Goal: Transaction & Acquisition: Obtain resource

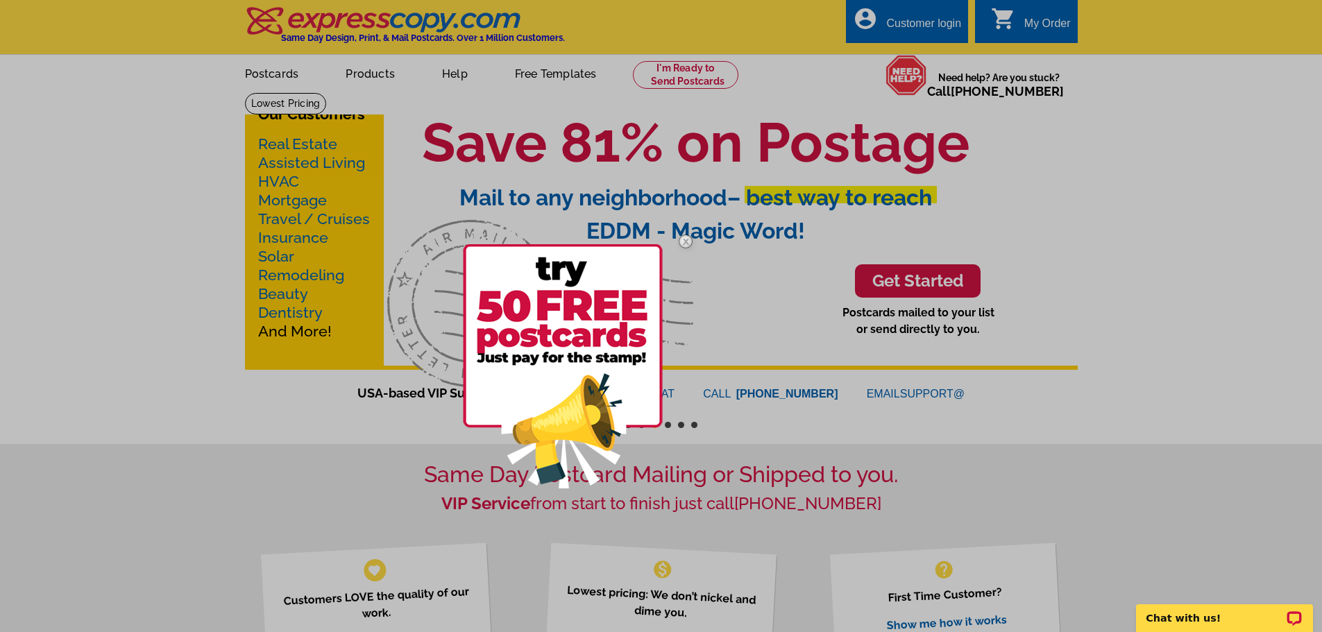
click at [686, 241] on img at bounding box center [685, 241] width 40 height 40
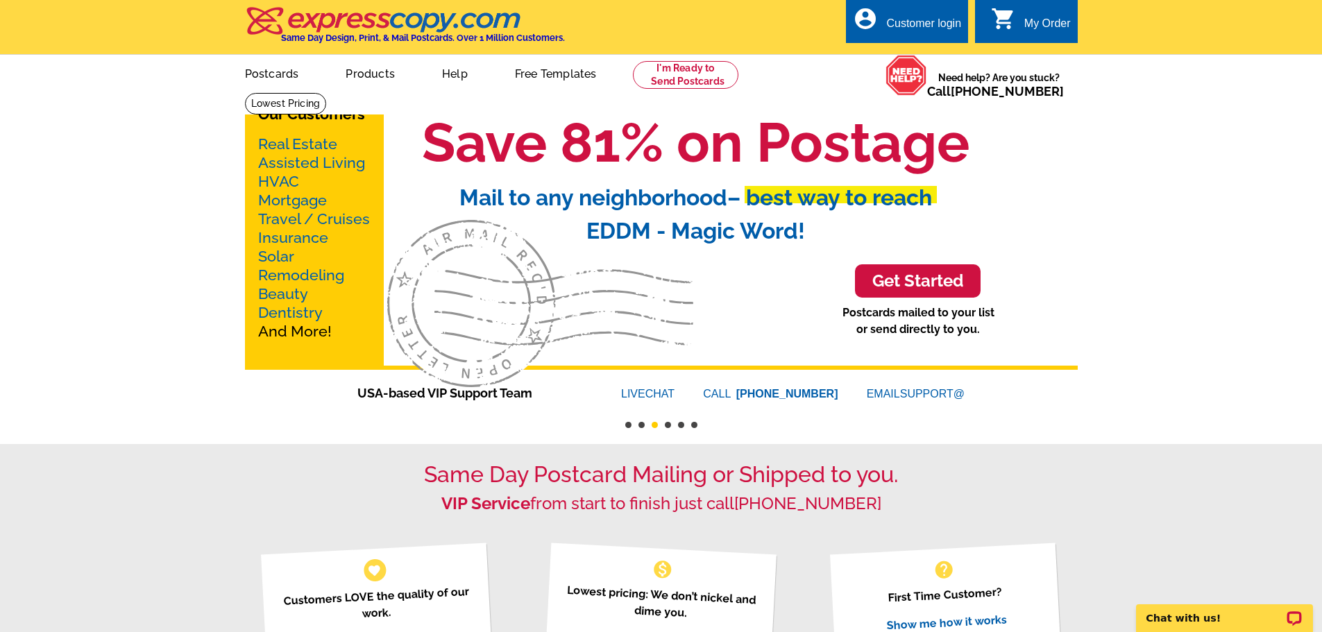
click at [297, 142] on link "Real Estate" at bounding box center [297, 143] width 79 height 17
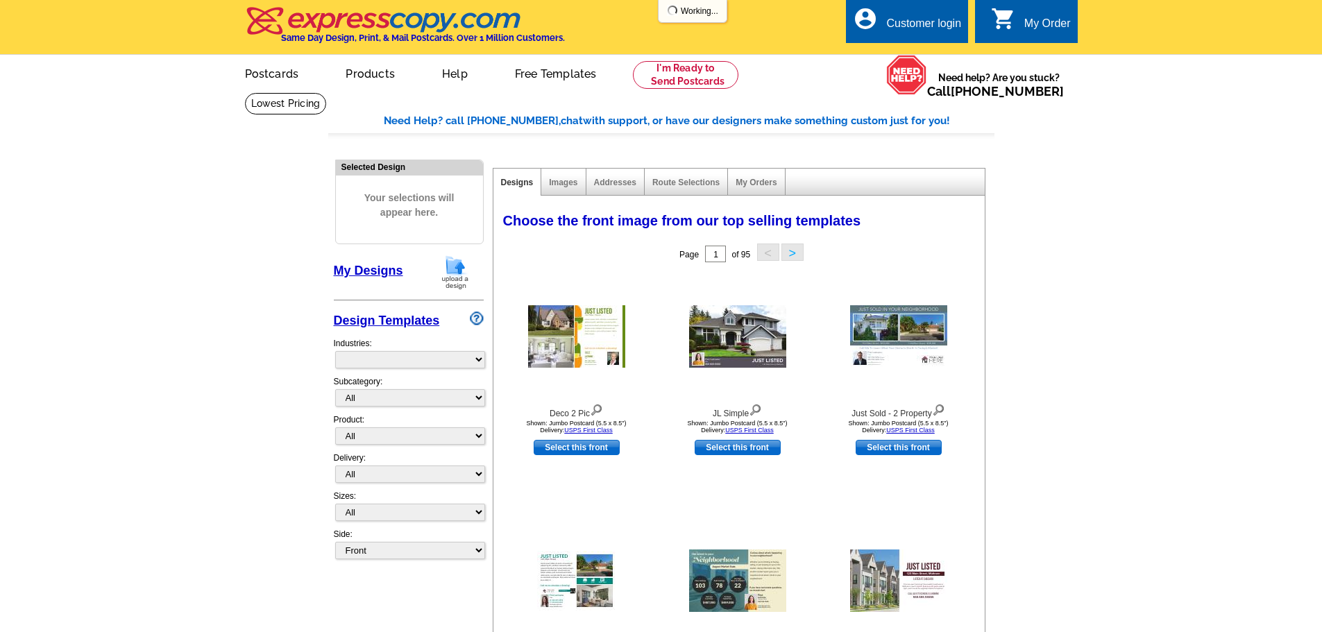
select select "785"
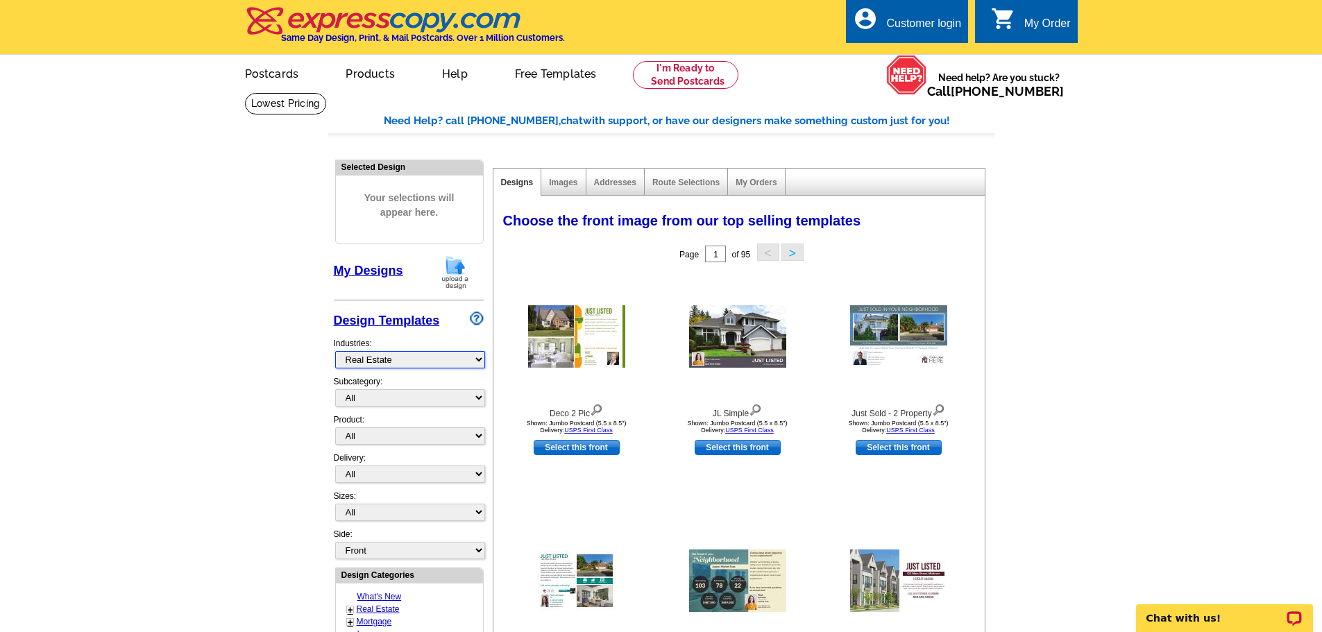
click at [379, 359] on select "What's New Real Estate Mortgage Insurance HVAC Dental Solar EDDM - NEW! Calenda…" at bounding box center [410, 359] width 150 height 17
click at [379, 361] on select "What's New Real Estate Mortgage Insurance HVAC Dental Solar EDDM - NEW! Calenda…" at bounding box center [410, 359] width 150 height 17
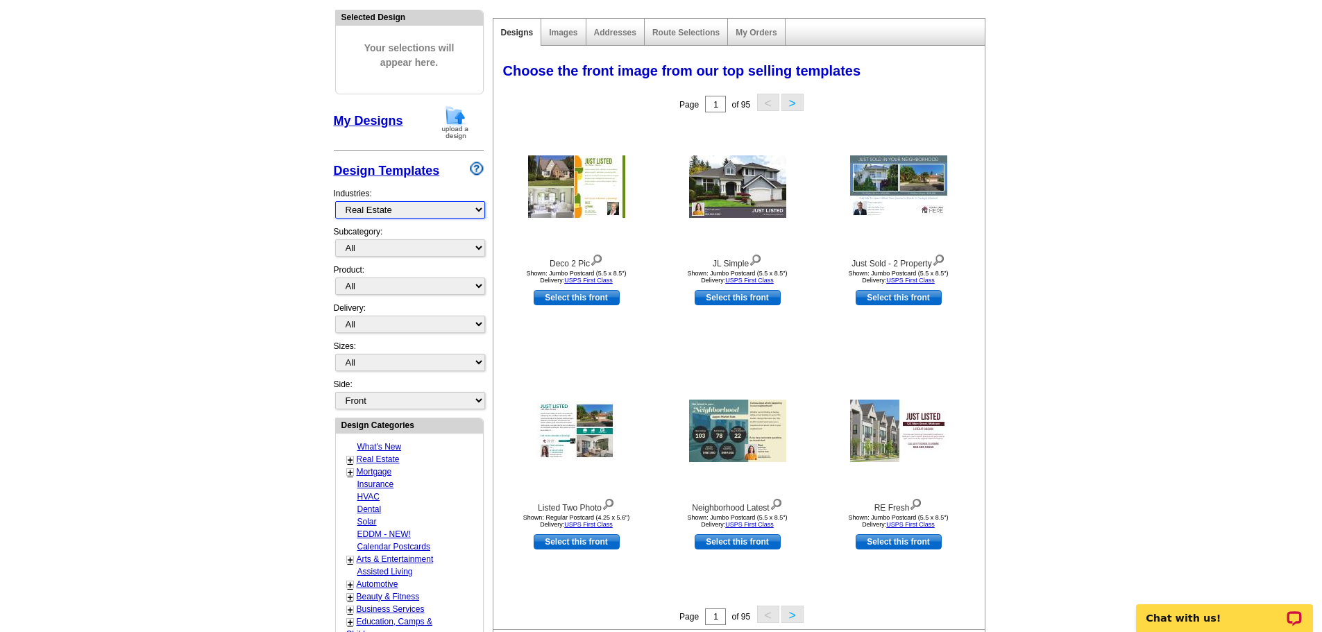
scroll to position [208, 0]
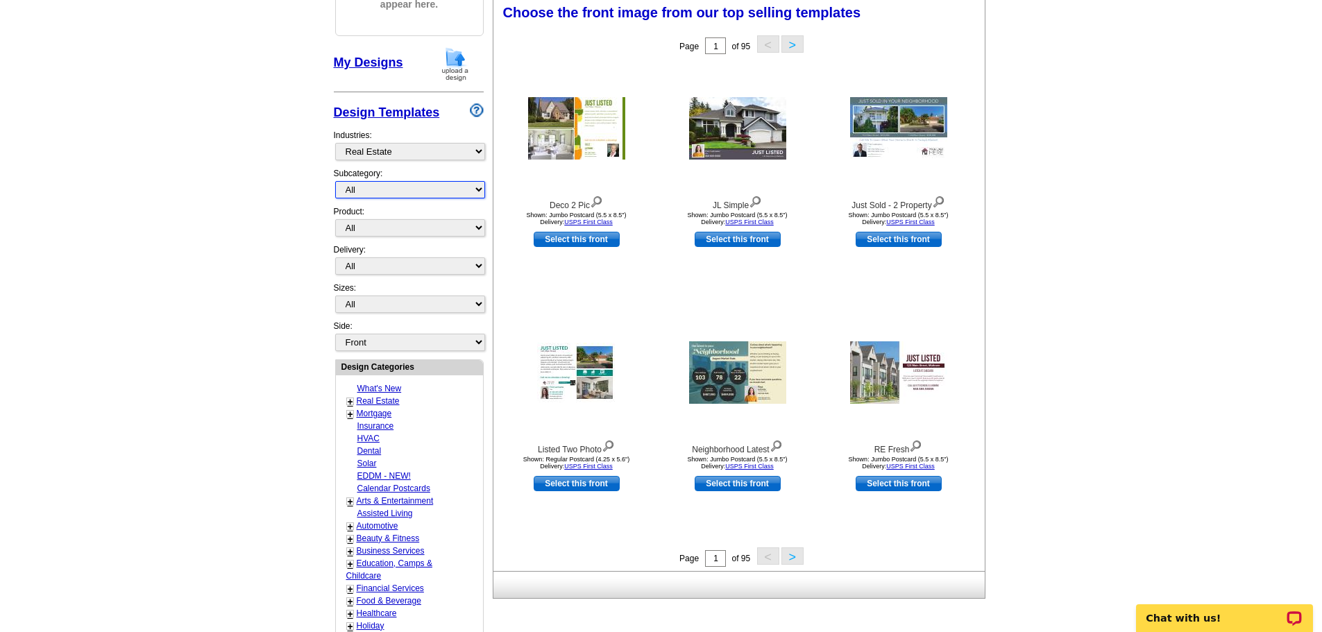
click at [389, 186] on select "All RE/MAX® Referrals [PERSON_NAME]® Berkshire Hathaway Home Services Century 2…" at bounding box center [410, 189] width 150 height 17
select select "793"
click at [335, 182] on select "All RE/MAX® Referrals [PERSON_NAME]® Berkshire Hathaway Home Services Century 2…" at bounding box center [410, 189] width 150 height 17
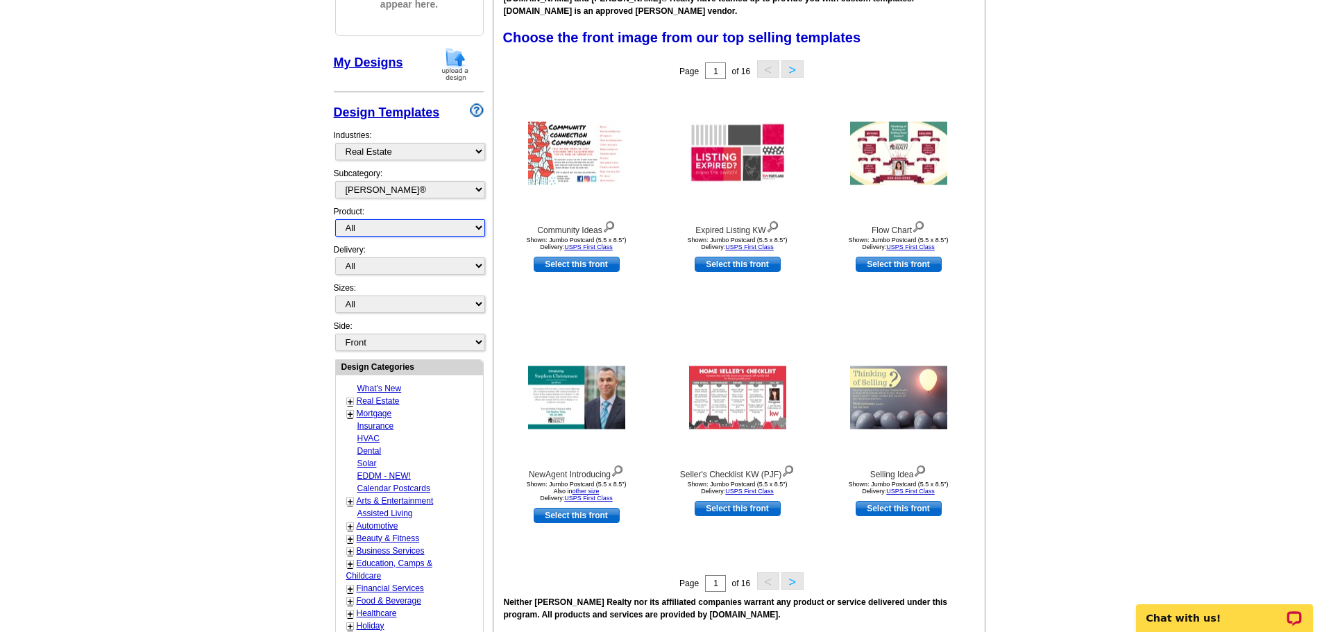
click at [416, 235] on select "All Postcards Letters and flyers Business Cards Door Hangers Greeting Cards" at bounding box center [410, 227] width 150 height 17
select select "4"
click at [335, 220] on select "All Postcards Letters and flyers Business Cards Door Hangers Greeting Cards" at bounding box center [410, 227] width 150 height 17
select select "10"
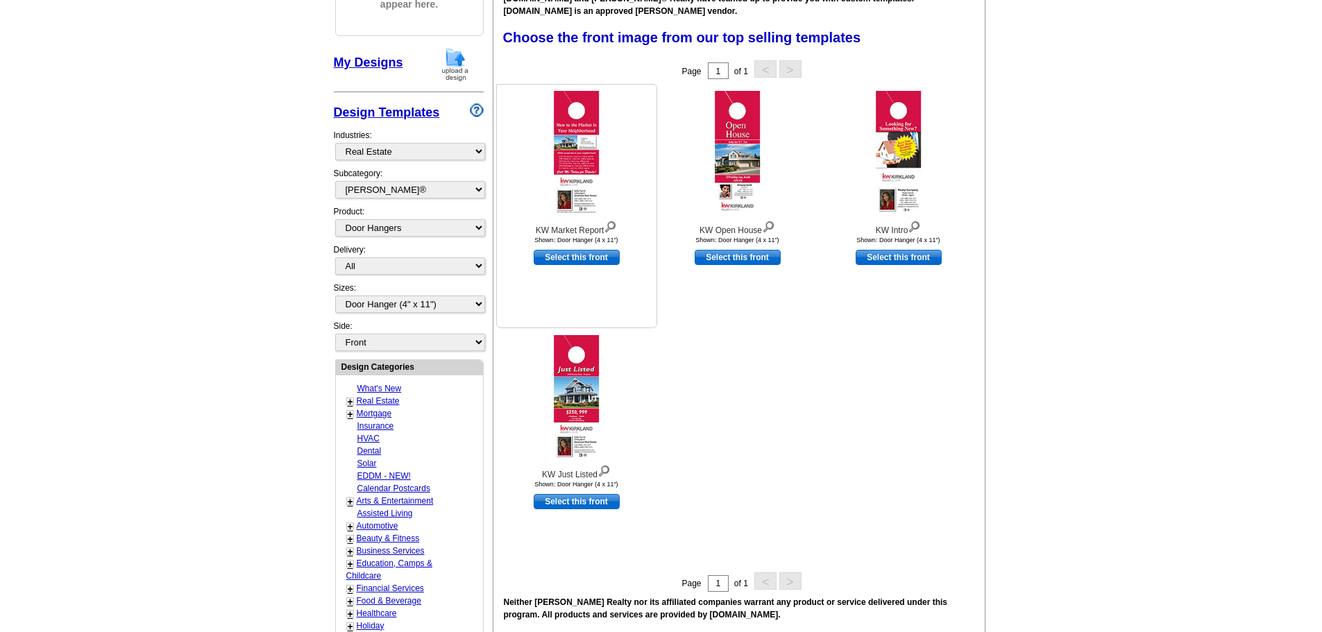
click at [580, 182] on img at bounding box center [577, 153] width 46 height 125
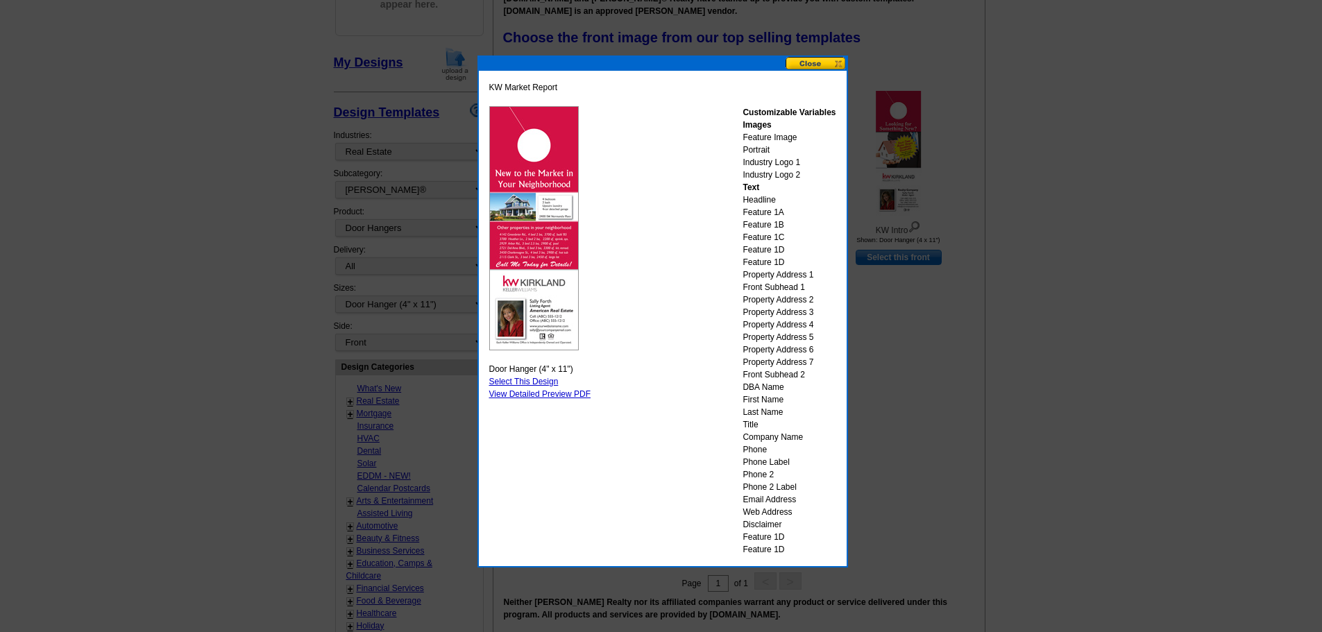
click at [531, 378] on link "Select This Design" at bounding box center [523, 382] width 69 height 10
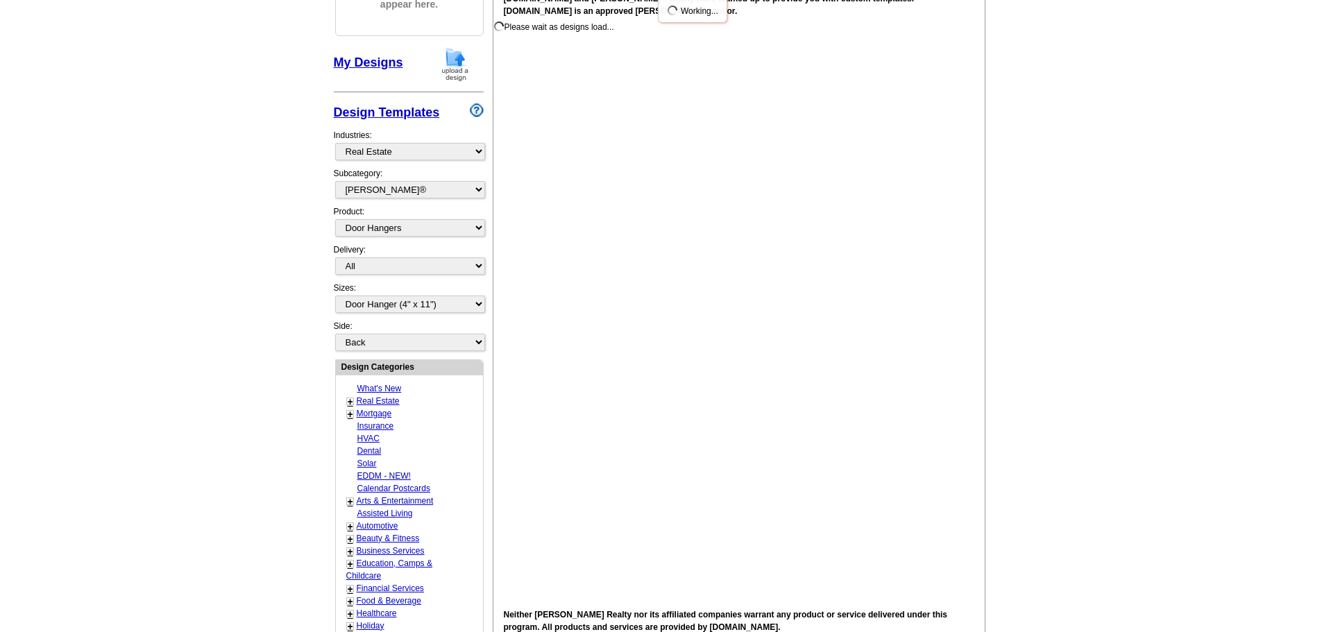
scroll to position [0, 0]
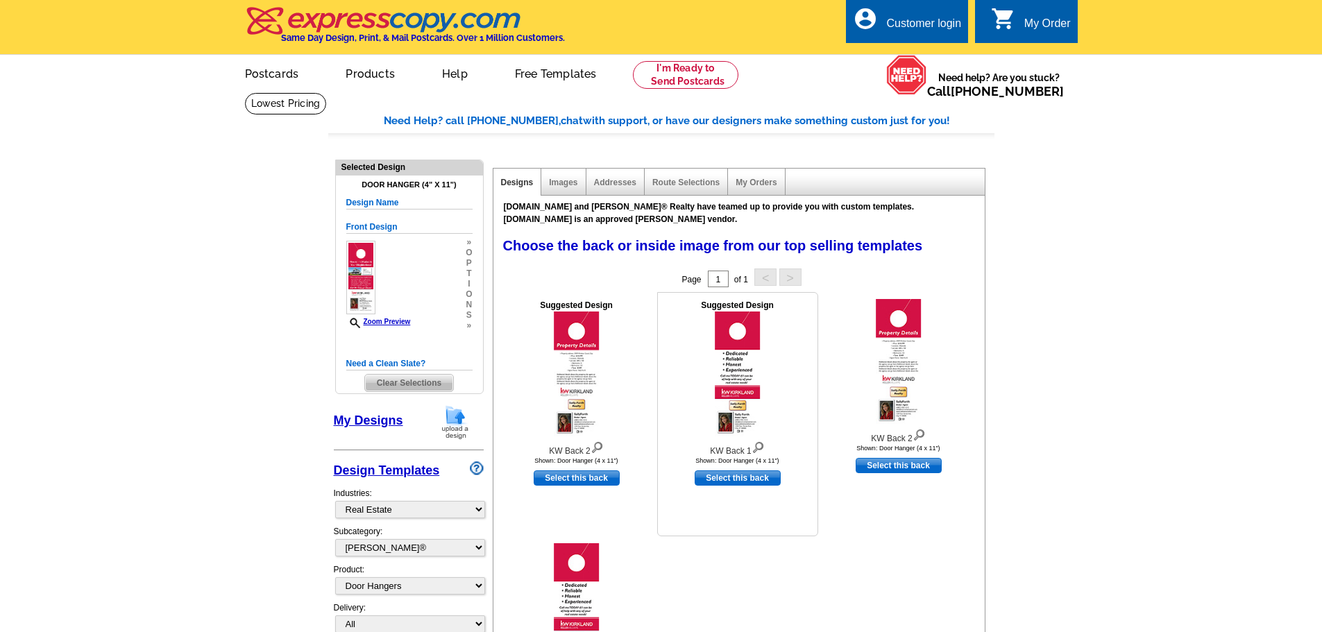
click at [721, 480] on link "Select this back" at bounding box center [738, 477] width 86 height 15
select select "front"
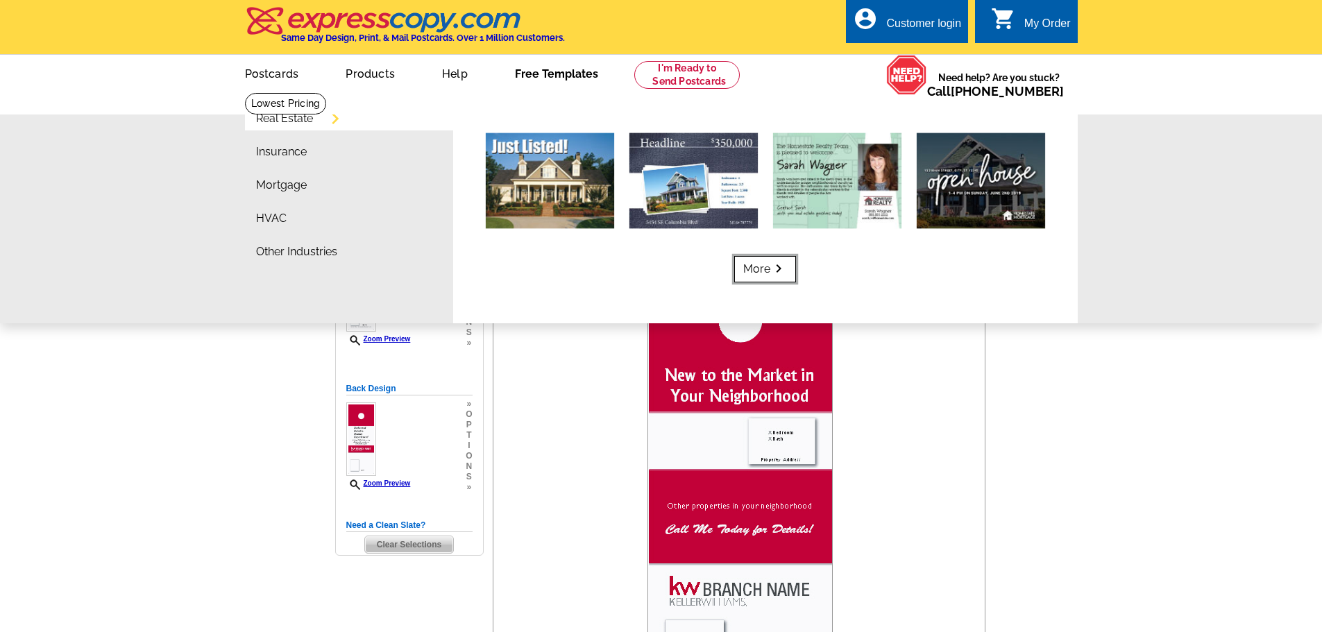
click at [745, 271] on link "More keyboard_arrow_right" at bounding box center [765, 269] width 62 height 26
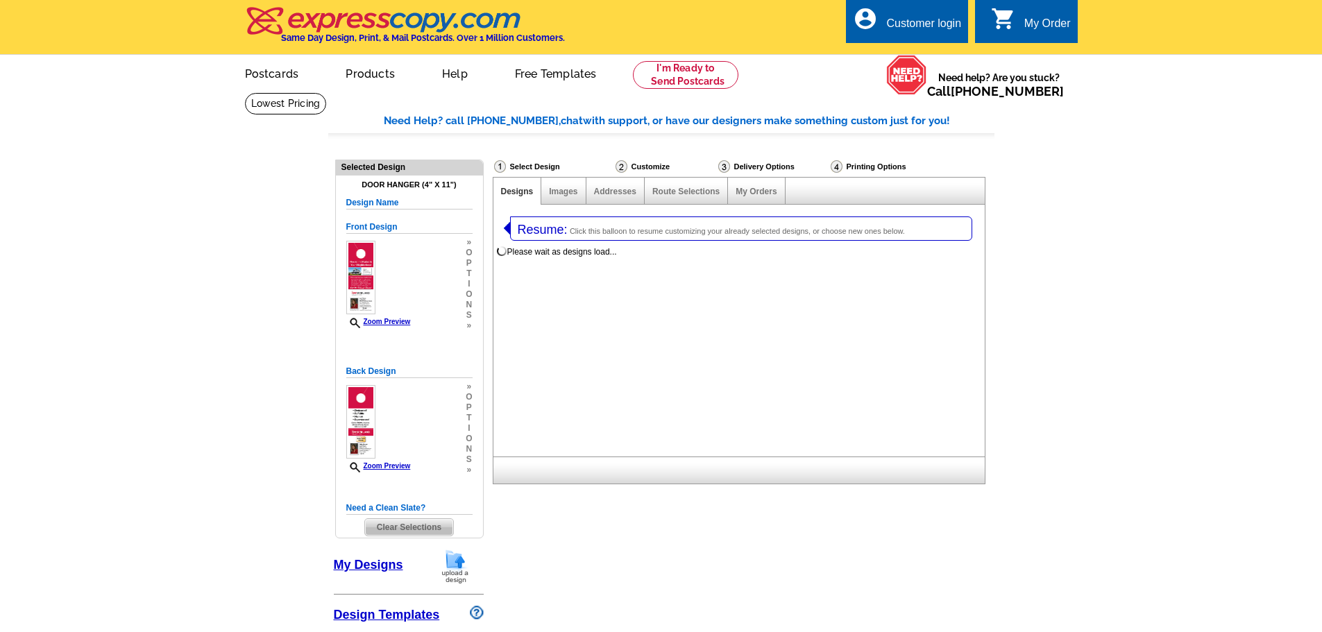
select select "4"
select select "10"
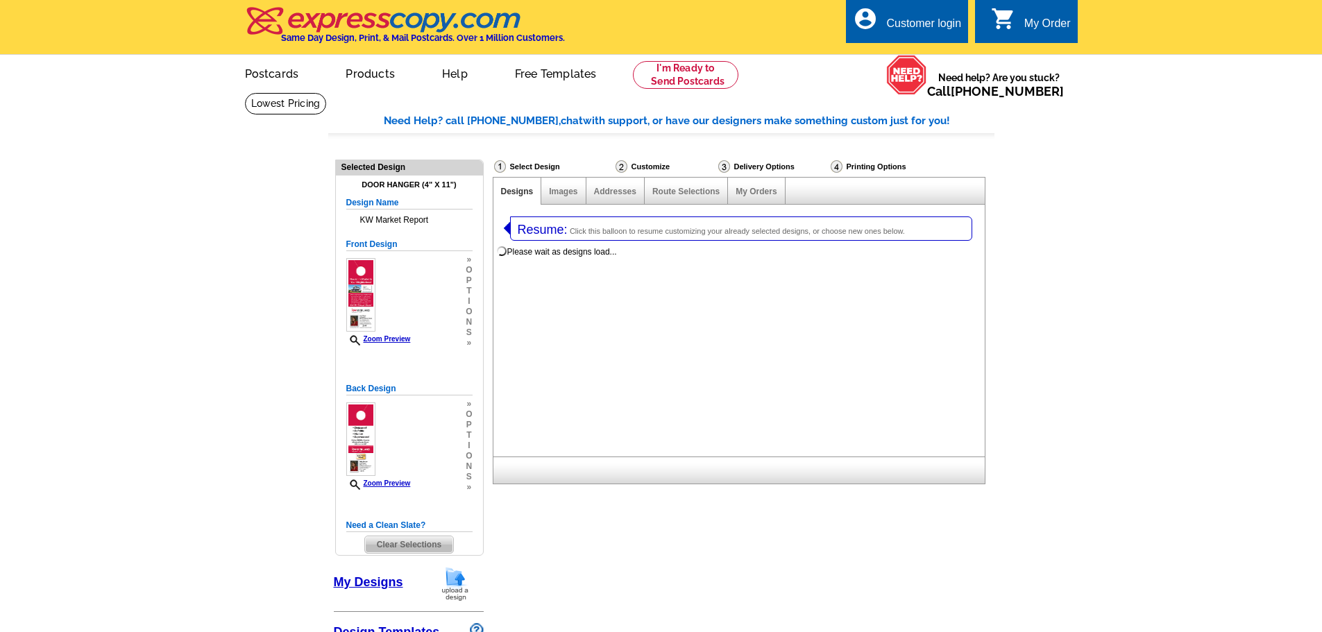
select select "785"
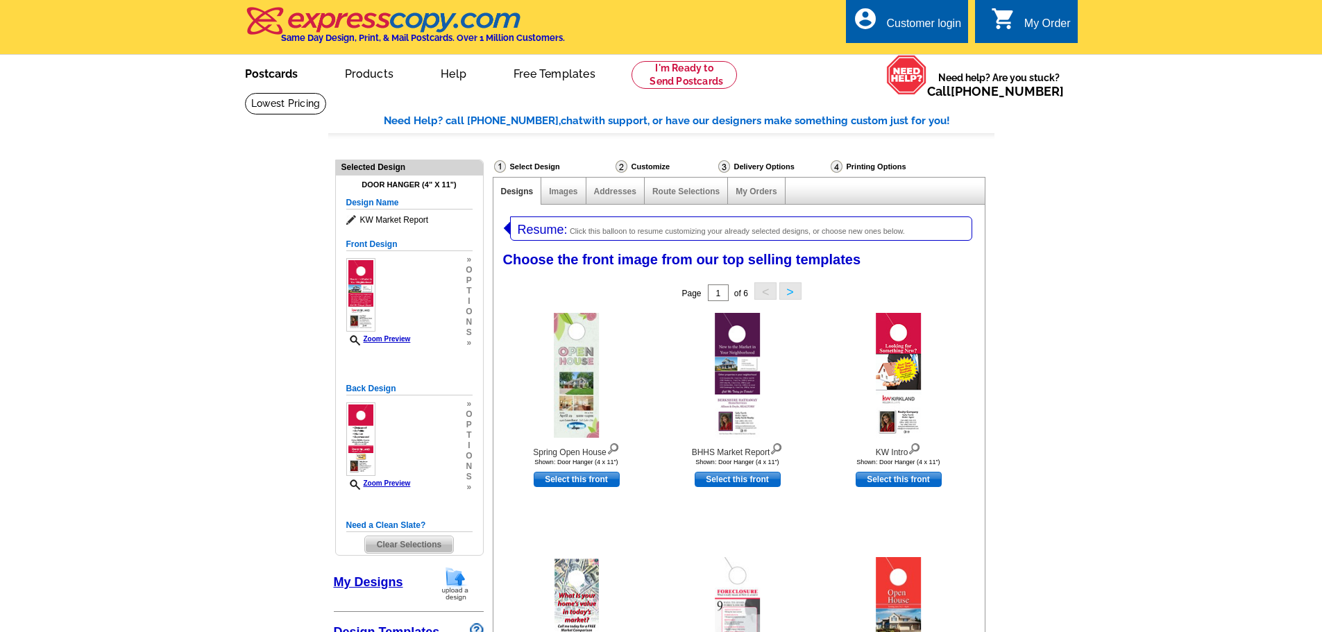
click at [275, 73] on link "Postcards" at bounding box center [271, 72] width 97 height 33
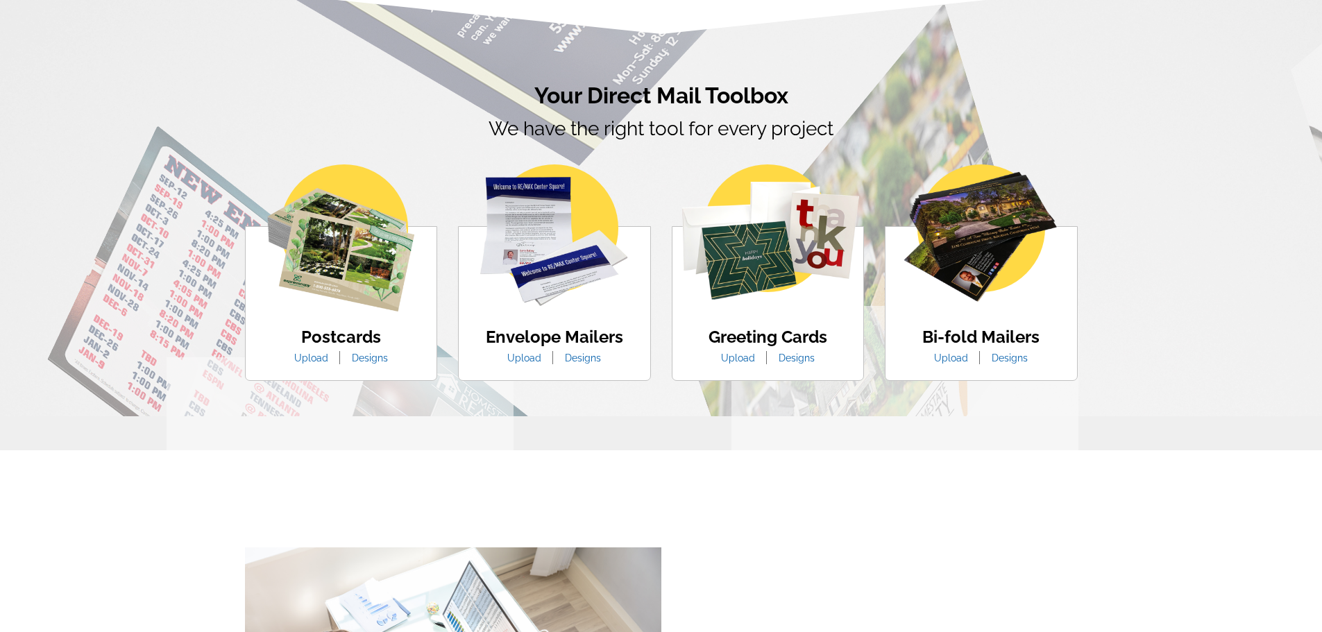
scroll to position [763, 0]
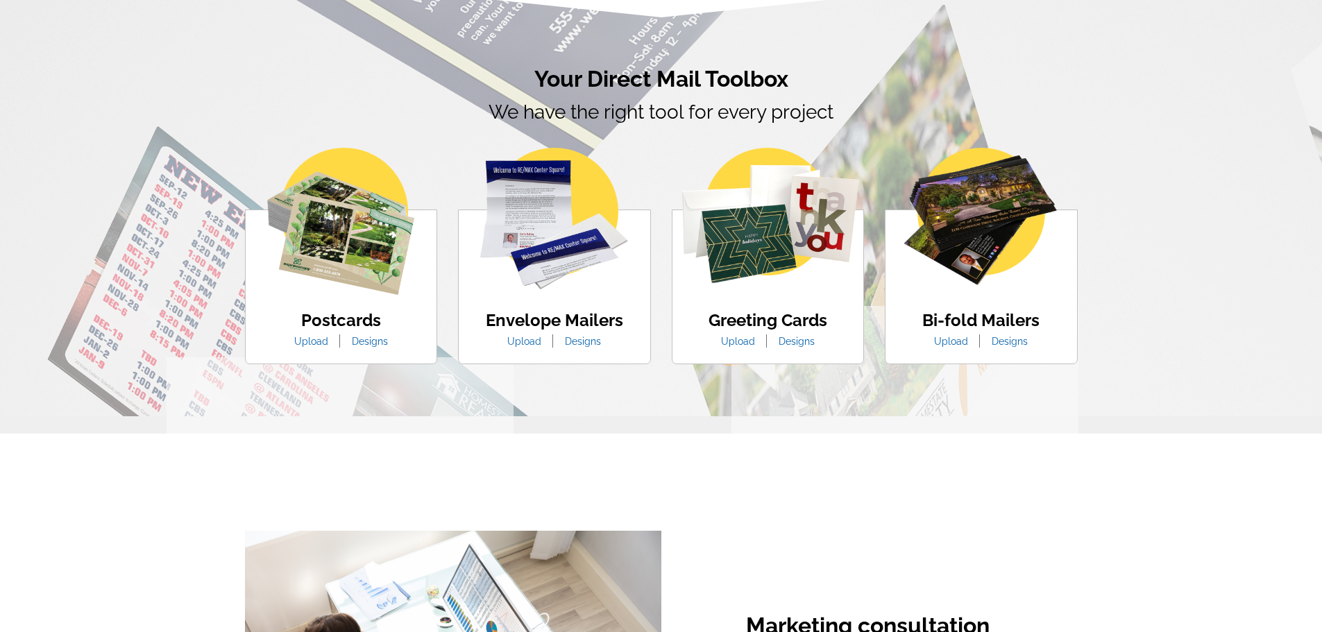
click at [370, 278] on img at bounding box center [340, 221] width 147 height 147
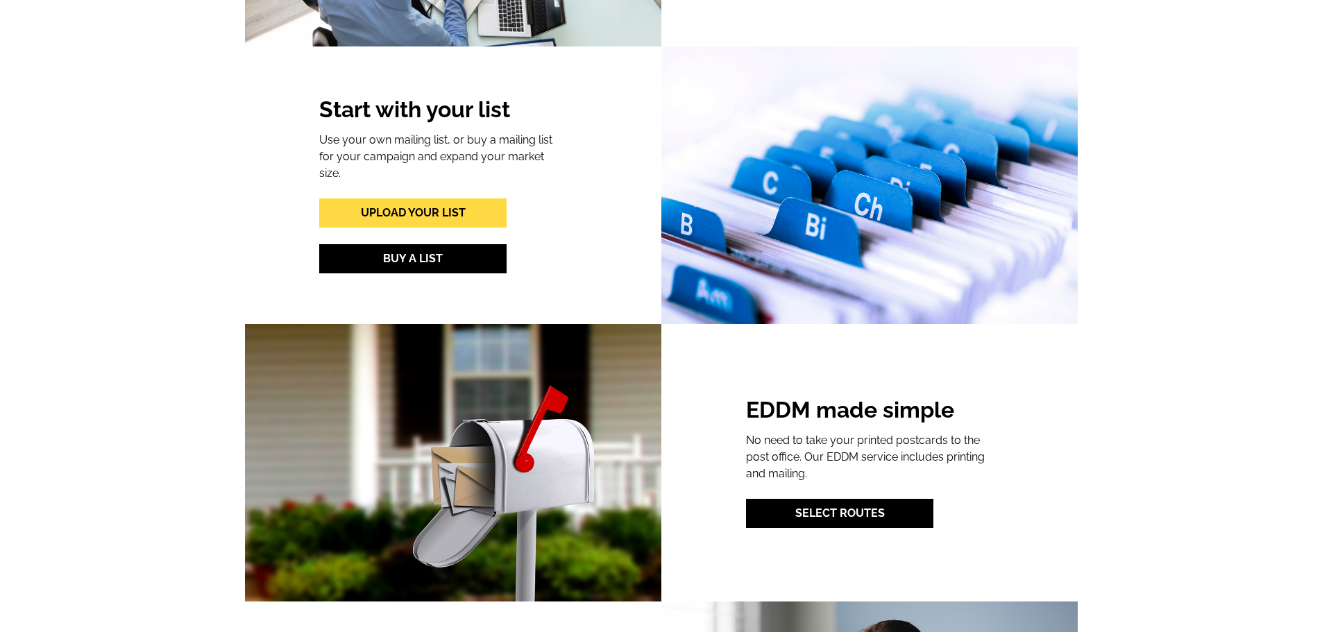
scroll to position [1527, 0]
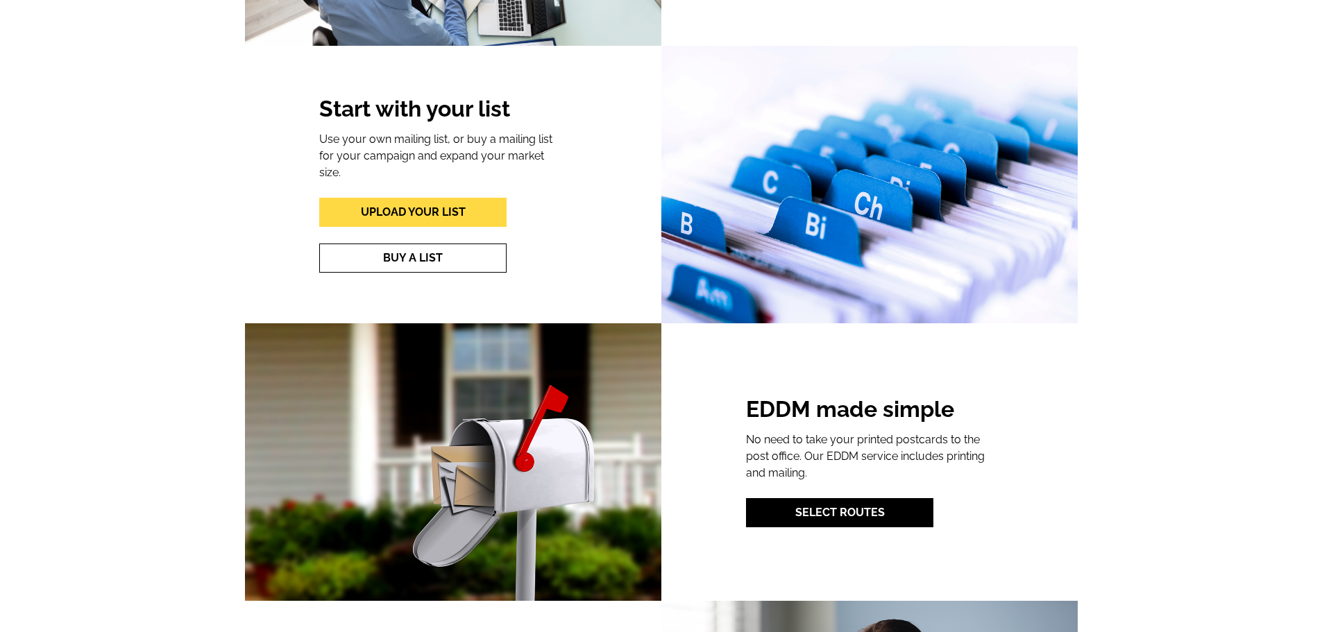
click at [414, 249] on link "Buy A List" at bounding box center [412, 258] width 187 height 29
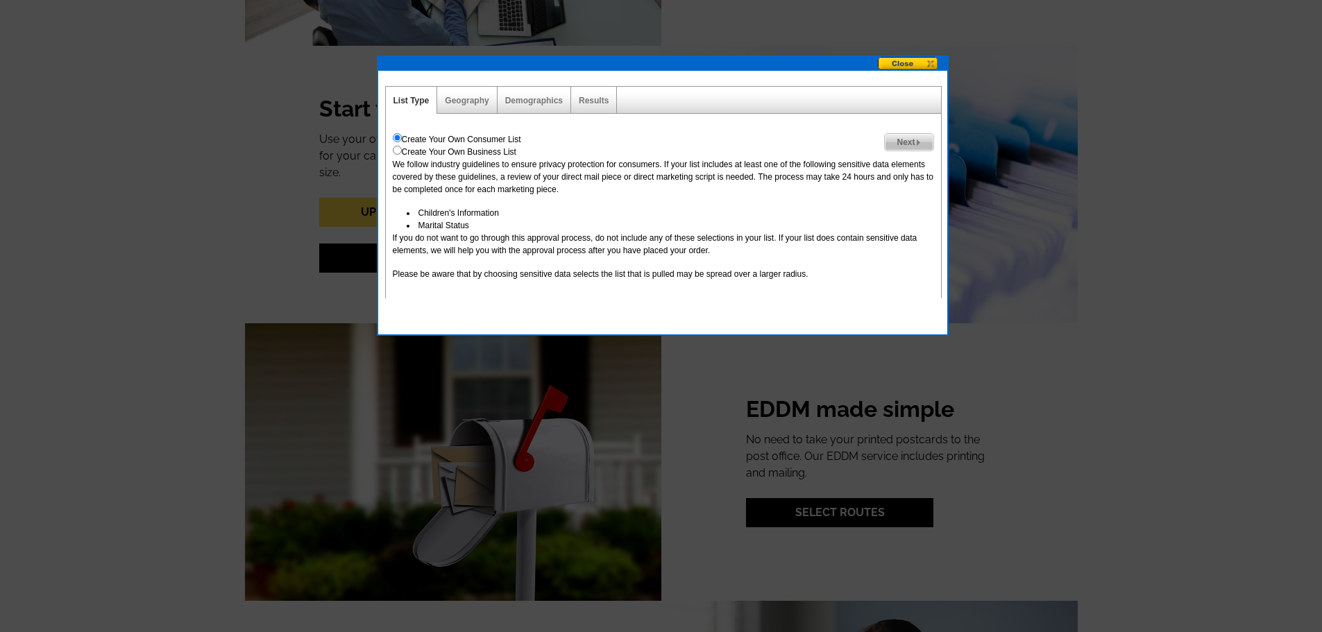
click at [467, 107] on div "Geography" at bounding box center [467, 100] width 60 height 27
click at [469, 103] on link "Geography" at bounding box center [467, 101] width 44 height 10
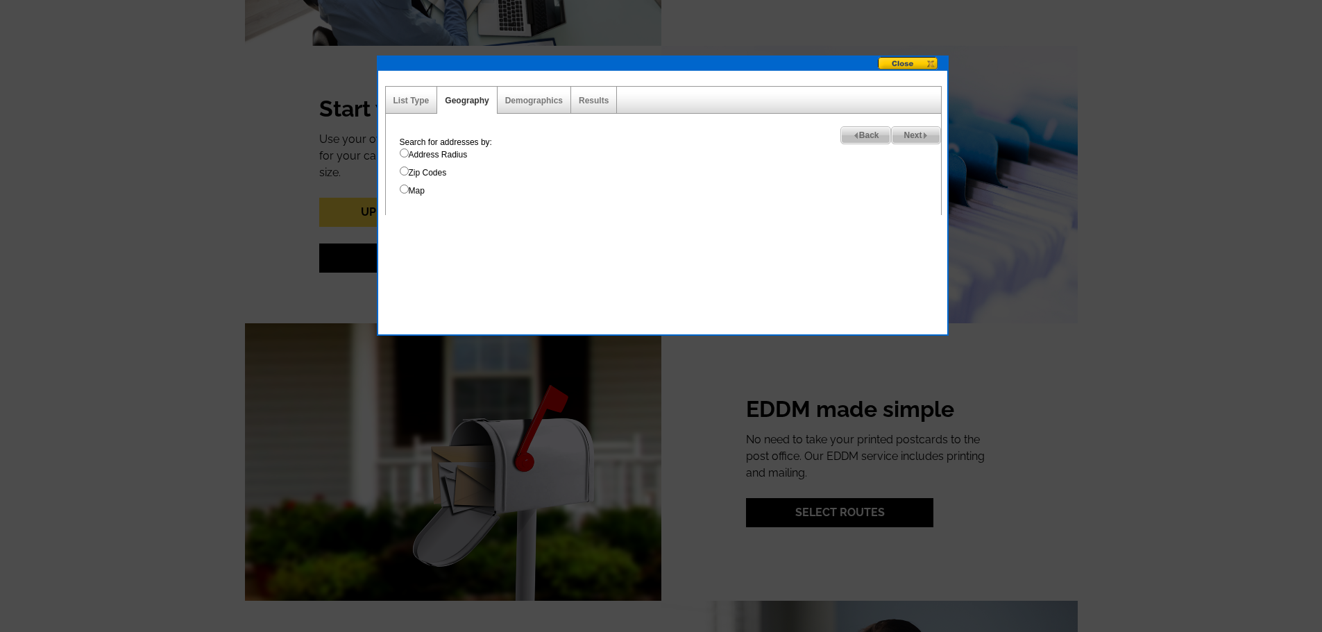
click at [405, 171] on input "Zip Codes" at bounding box center [404, 171] width 9 height 9
radio input "true"
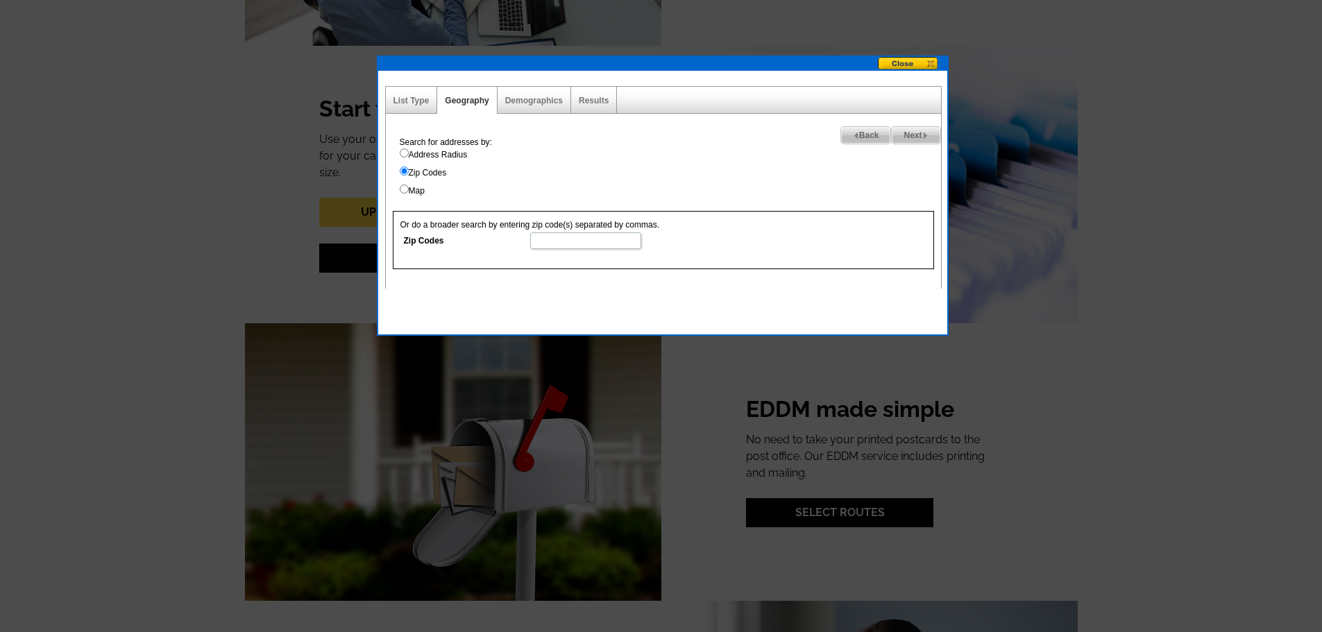
click at [548, 242] on input "Zip Codes" at bounding box center [585, 240] width 111 height 17
type input "29229"
select select
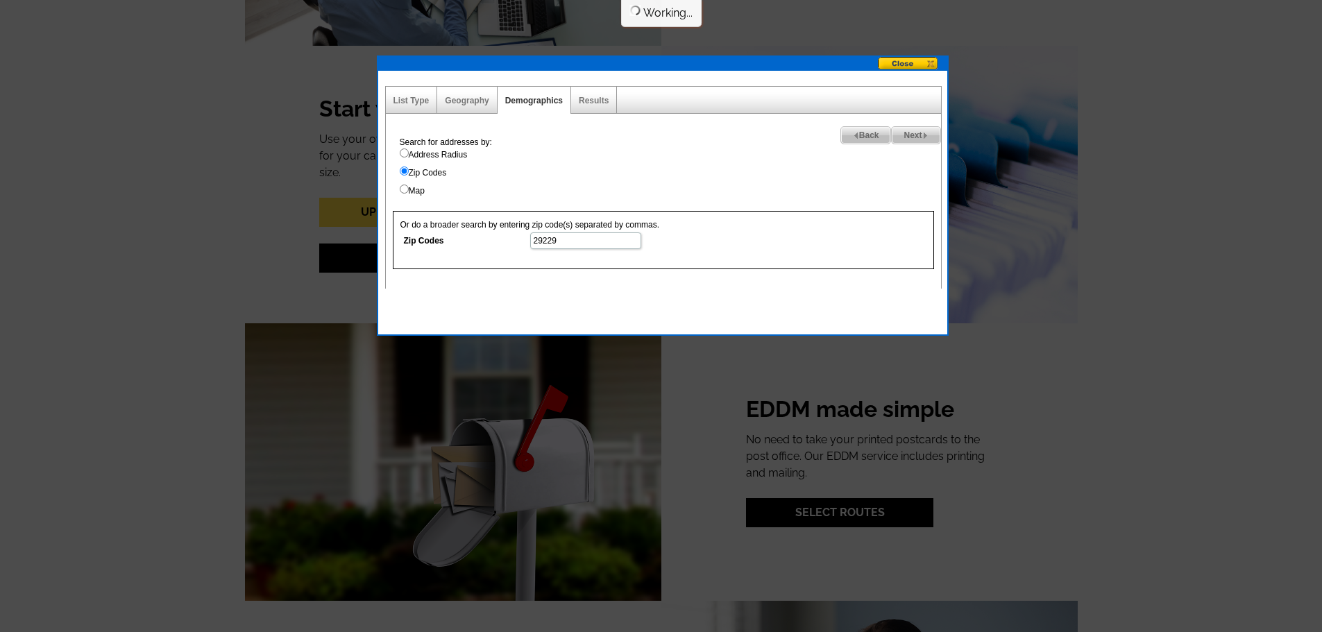
select select
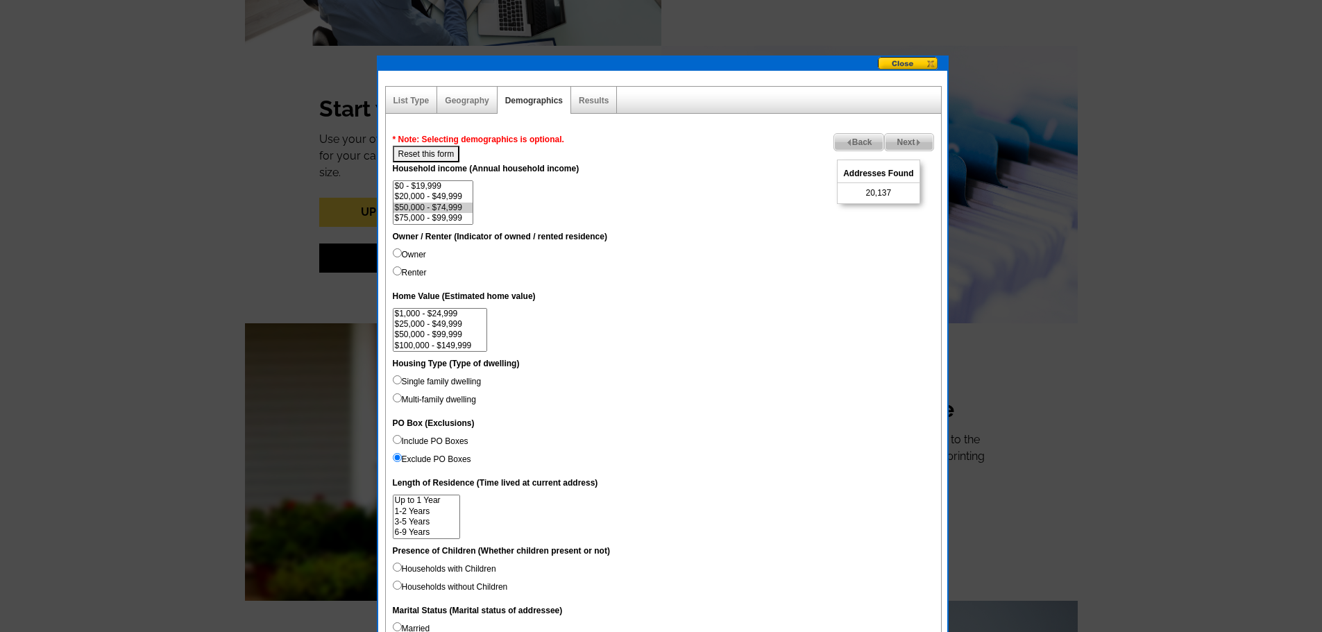
click at [443, 210] on option "$50,000 - $74,999" at bounding box center [433, 208] width 80 height 10
click at [448, 199] on option "$20,000 - $49,999" at bounding box center [433, 197] width 80 height 10
select select "50000-74999"
click at [447, 208] on option "$50,000 - $74,999" at bounding box center [433, 208] width 80 height 10
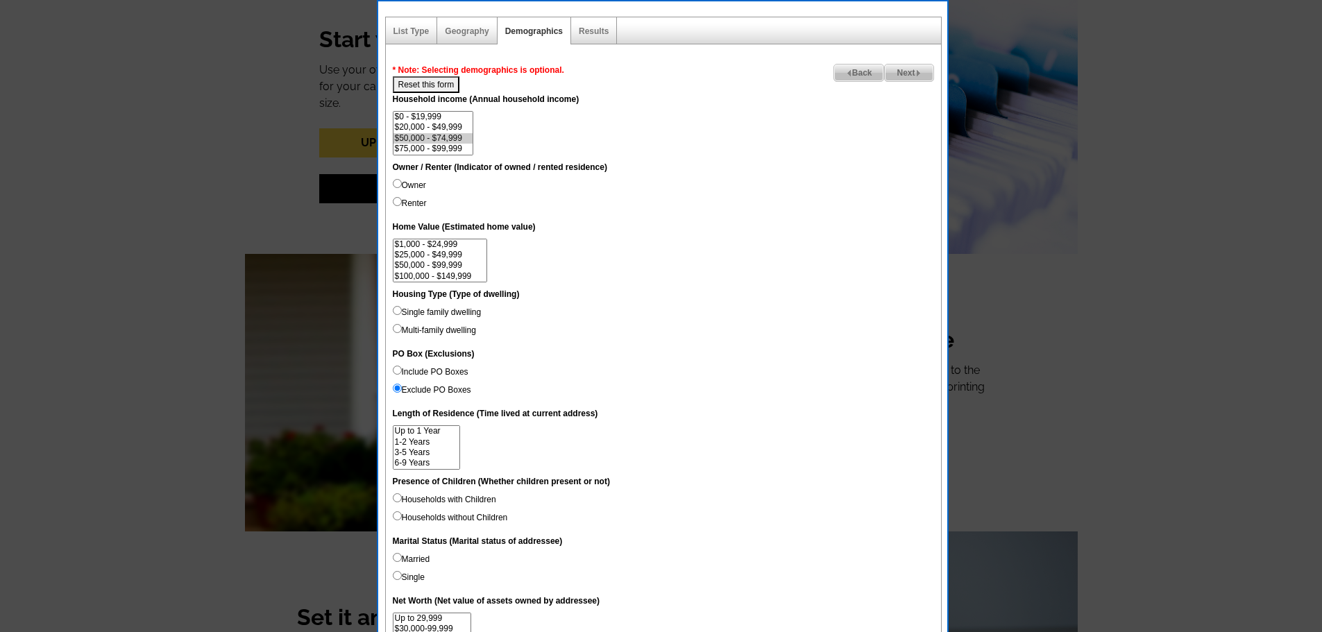
click at [395, 203] on input "Renter" at bounding box center [397, 201] width 9 height 9
radio input "true"
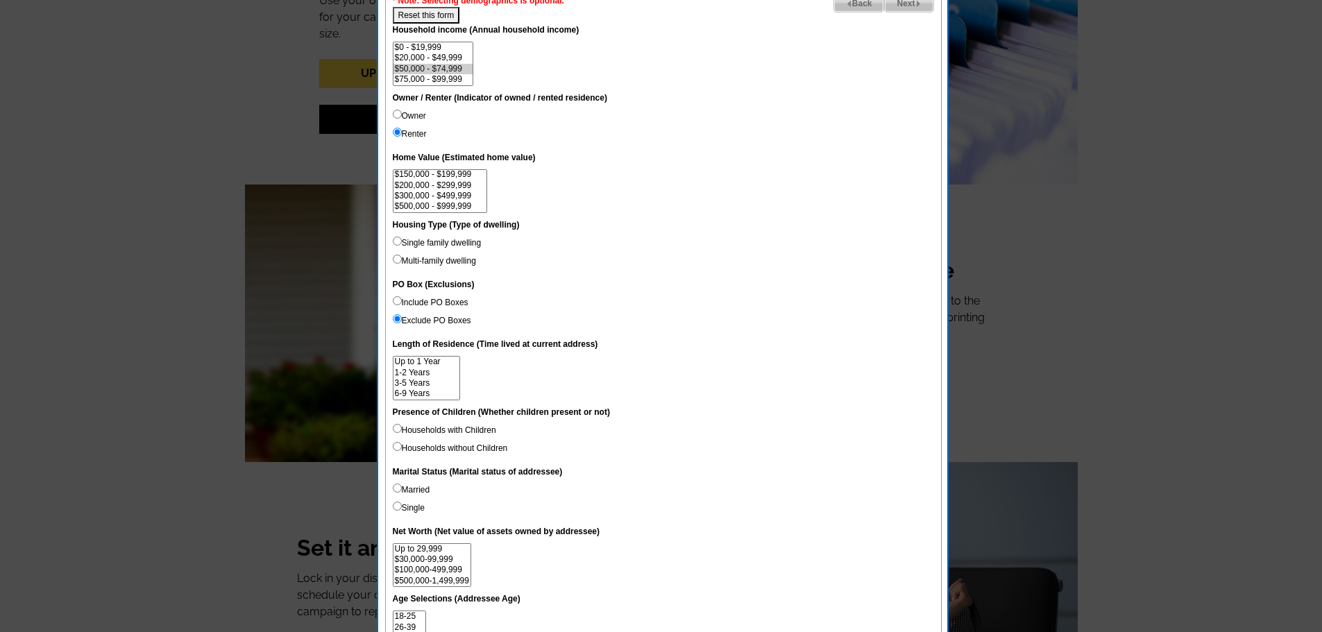
scroll to position [56, 0]
select select "200000-299999"
click at [457, 174] on select "$1,000 - $24,999 $25,000 - $49,999 $50,000 - $99,999 $100,000 - $149,999 $150,0…" at bounding box center [440, 191] width 95 height 44
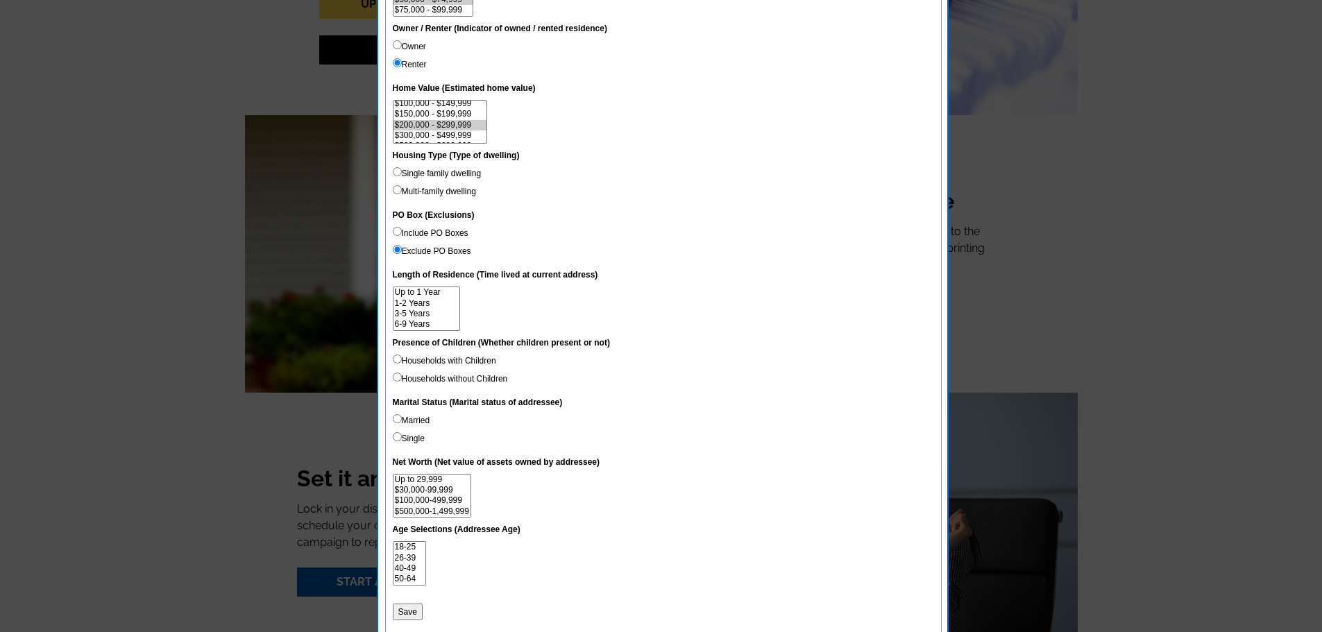
click at [400, 171] on input "Single family dwelling" at bounding box center [397, 171] width 9 height 9
radio input "true"
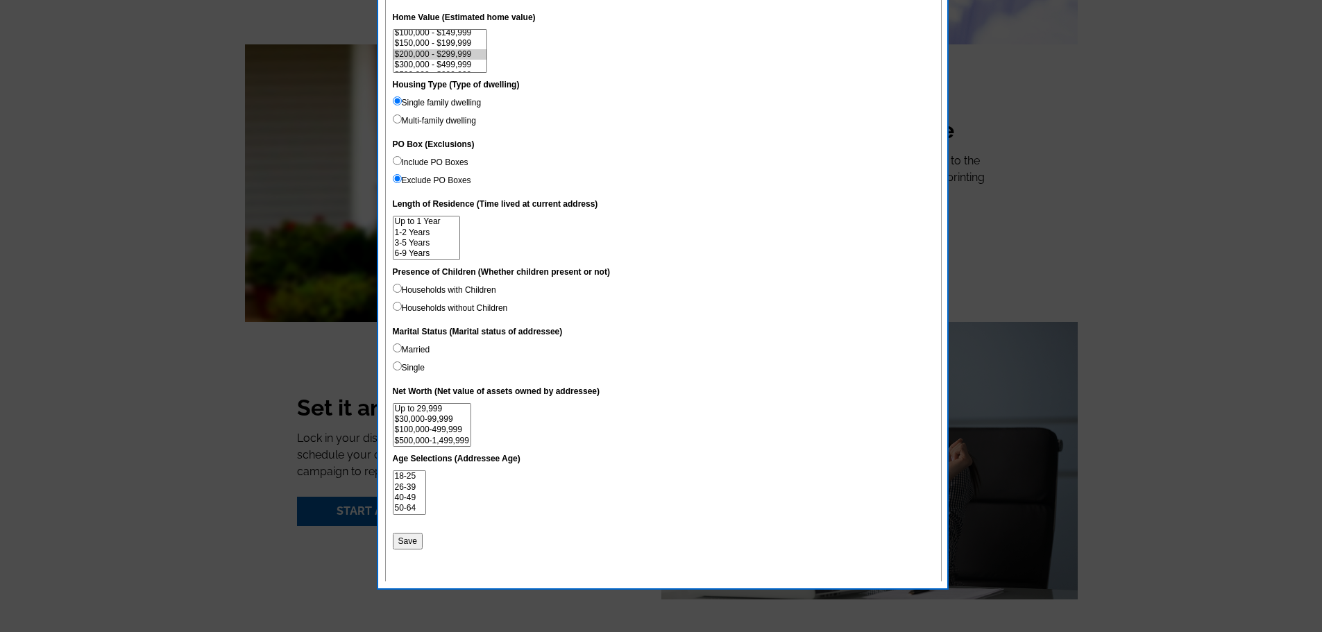
scroll to position [1874, 0]
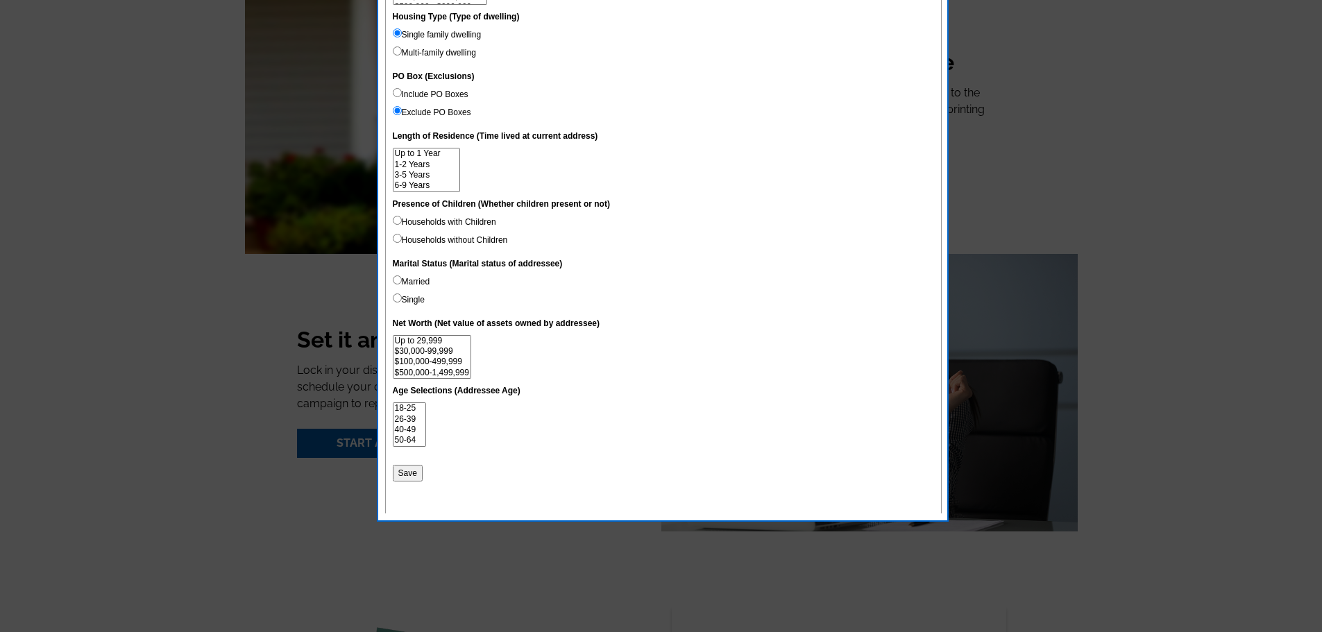
select select "1-2"
click at [447, 160] on option "1-2 Years" at bounding box center [426, 165] width 66 height 10
click at [396, 220] on input "Households with Children" at bounding box center [397, 220] width 9 height 9
radio input "true"
click at [397, 277] on input "Married" at bounding box center [397, 279] width 9 height 9
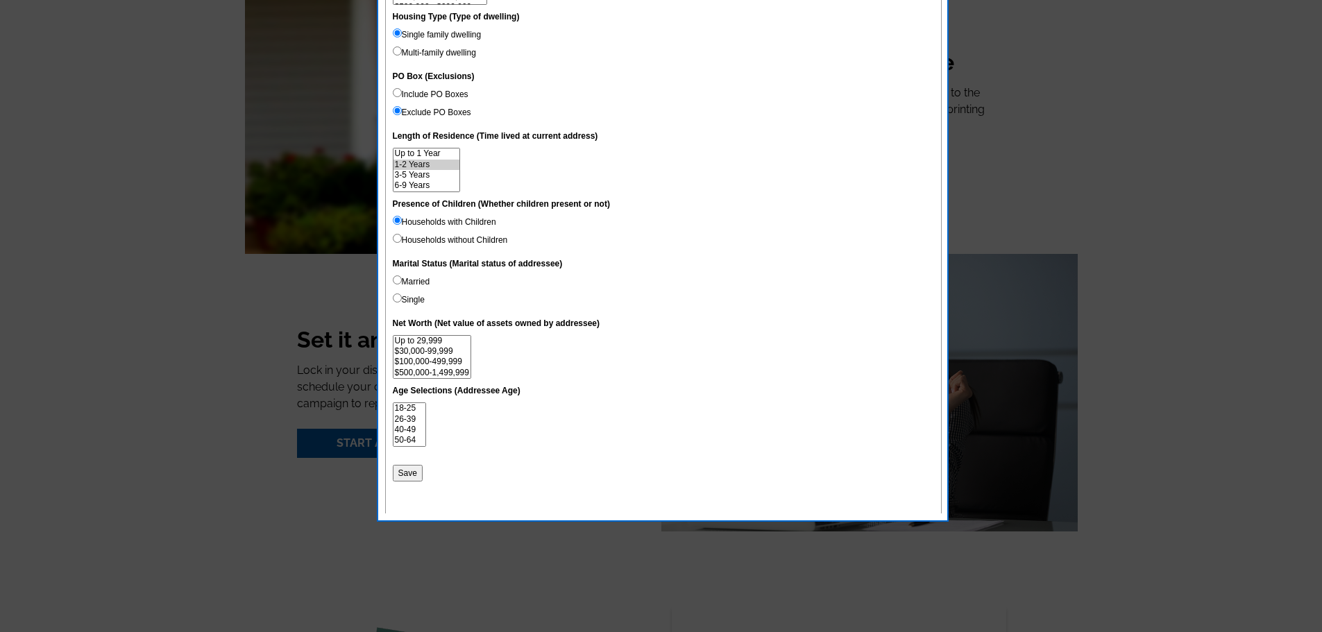
radio input "true"
select select "100000-499999"
click at [465, 360] on option "$100,000-499,999" at bounding box center [431, 362] width 77 height 10
click at [414, 407] on option "18-25" at bounding box center [409, 408] width 33 height 10
click at [416, 416] on option "26-39" at bounding box center [409, 419] width 33 height 10
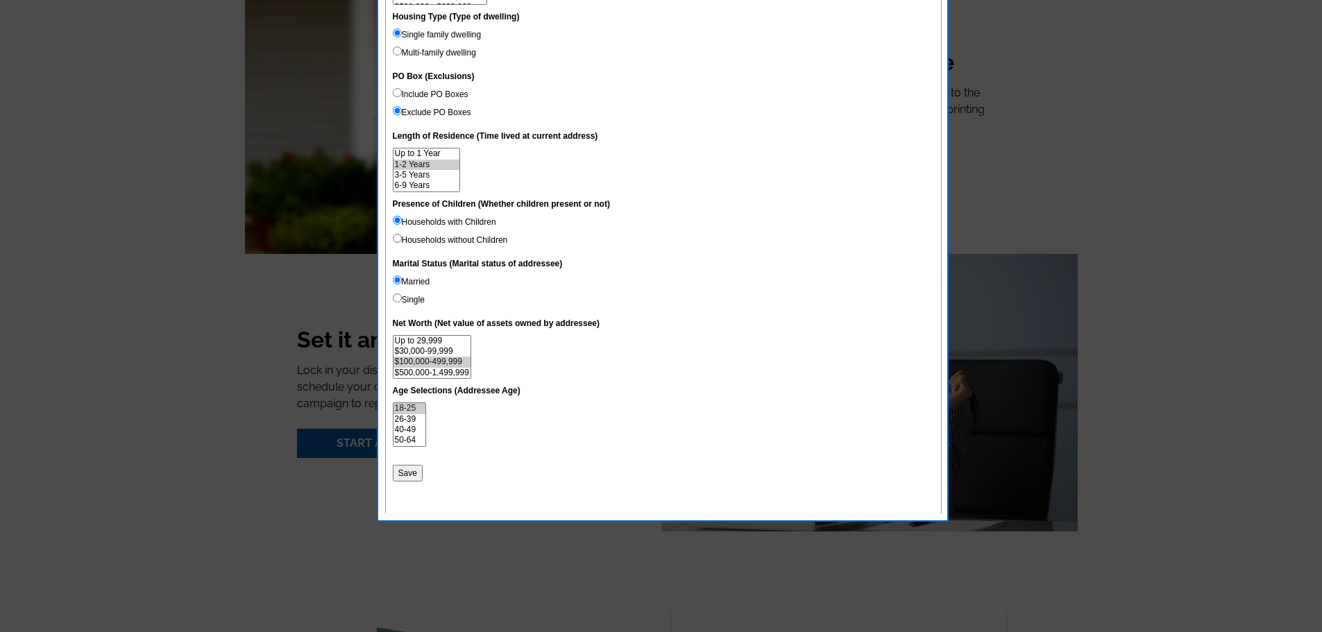
select select "18-25"
click at [414, 427] on option "40-49" at bounding box center [409, 430] width 33 height 10
drag, startPoint x: 410, startPoint y: 472, endPoint x: 493, endPoint y: 448, distance: 85.9
click at [410, 473] on input "Save" at bounding box center [408, 473] width 30 height 17
select select
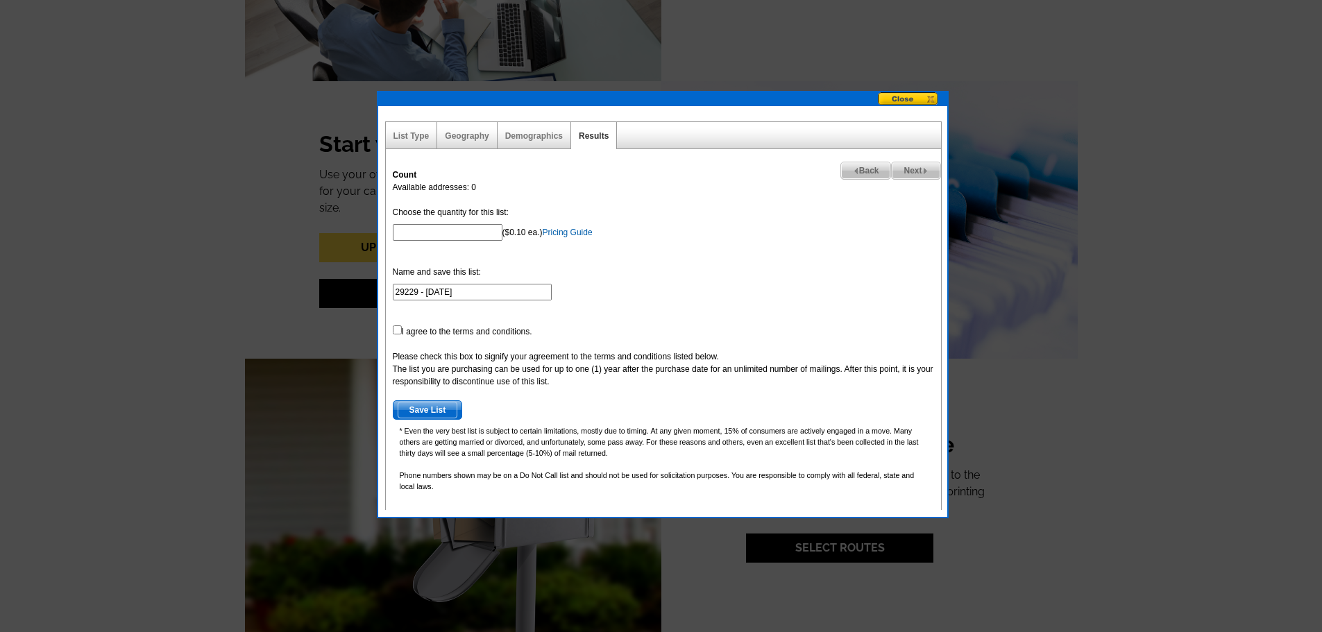
scroll to position [1457, 0]
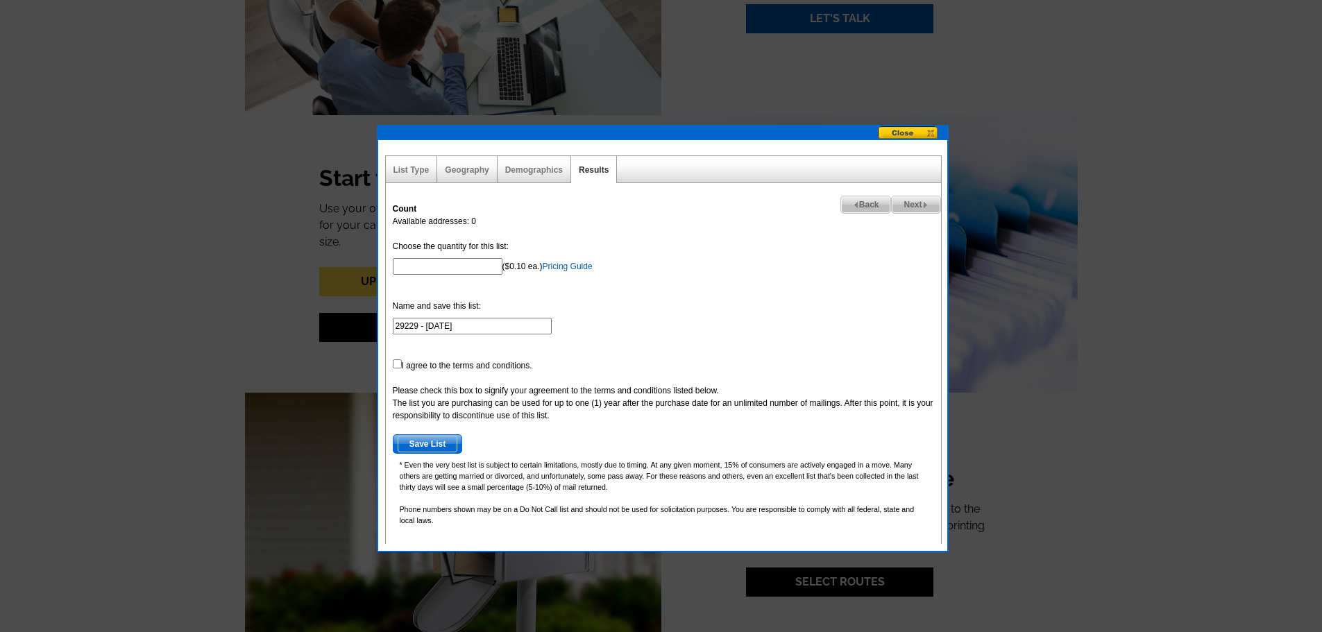
click at [427, 264] on input "Choose the quantity for this list:" at bounding box center [448, 266] width 110 height 17
click at [863, 200] on span "Back" at bounding box center [866, 204] width 50 height 17
select select
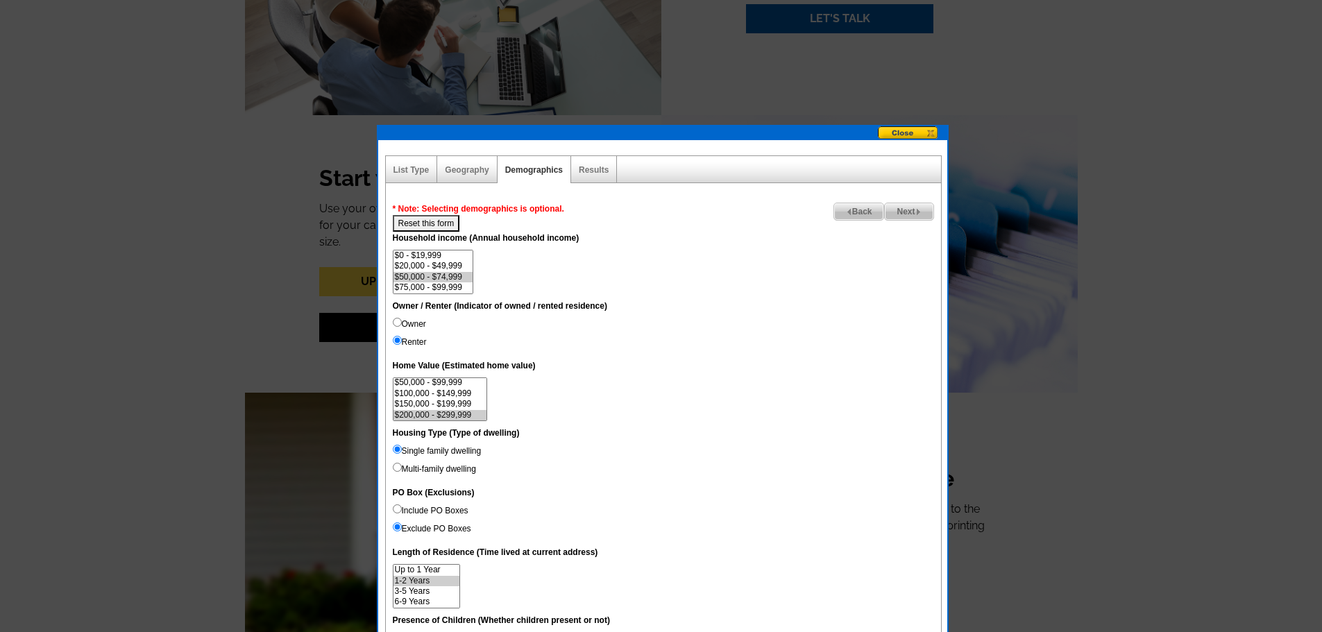
scroll to position [22, 0]
click at [433, 227] on button "Reset this form" at bounding box center [426, 223] width 67 height 17
select select
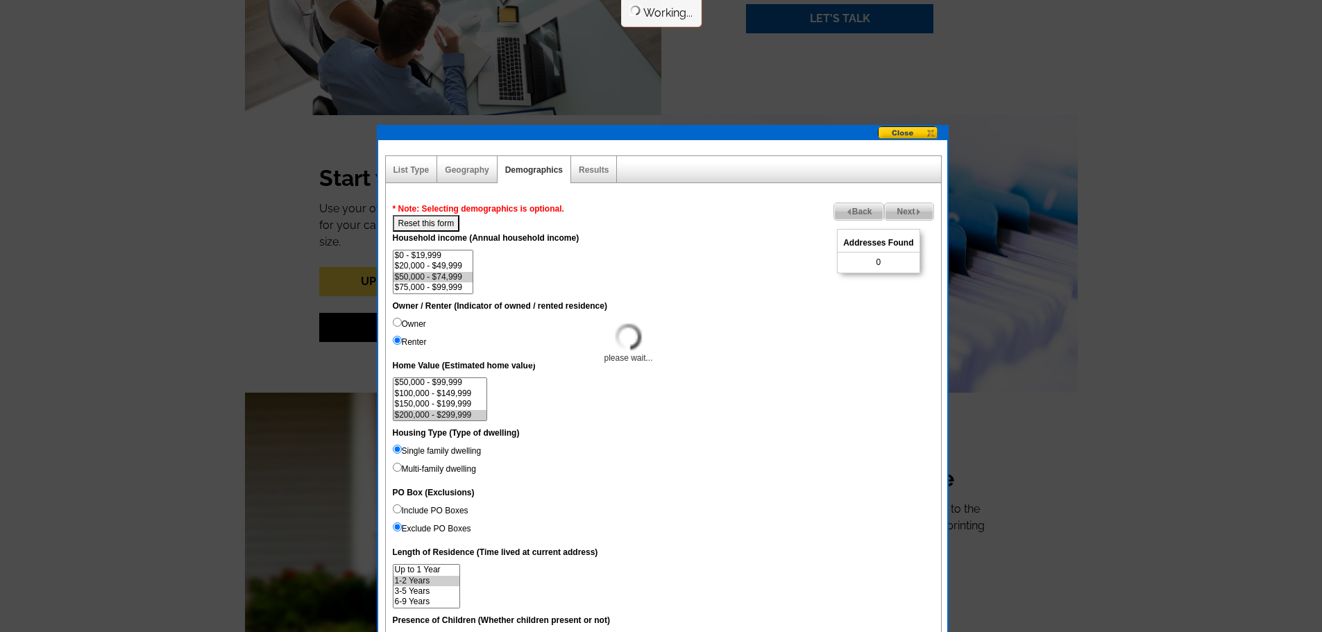
select select
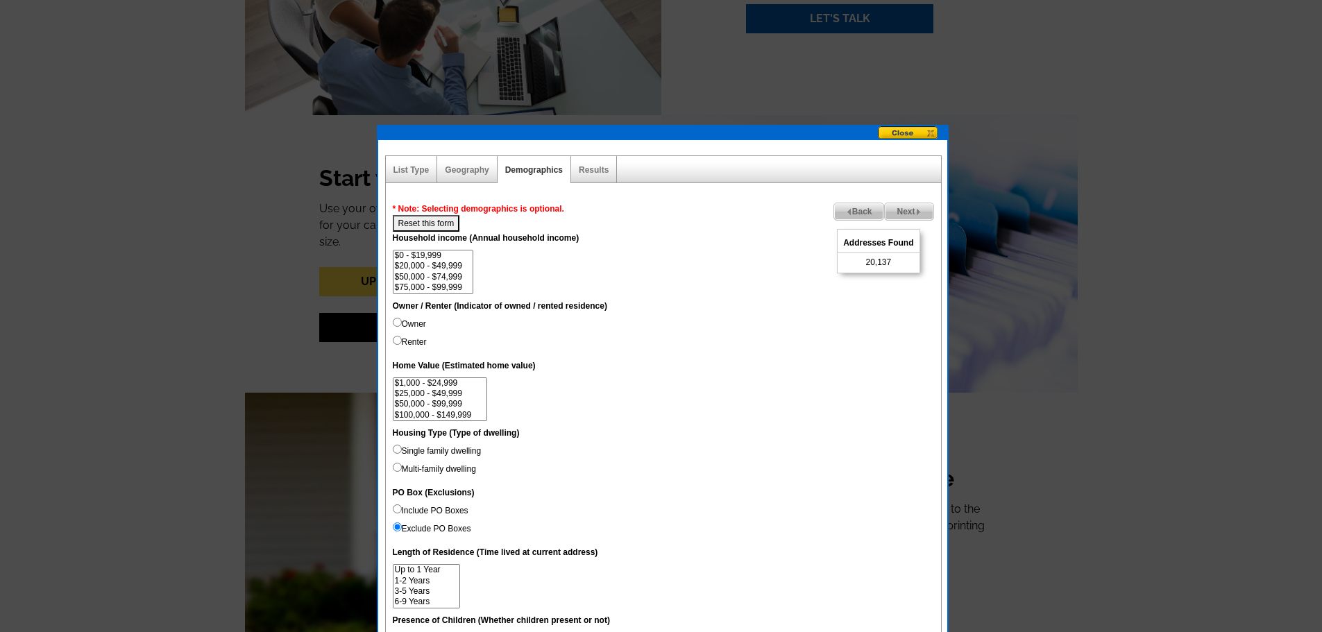
click at [915, 215] on img at bounding box center [918, 212] width 6 height 6
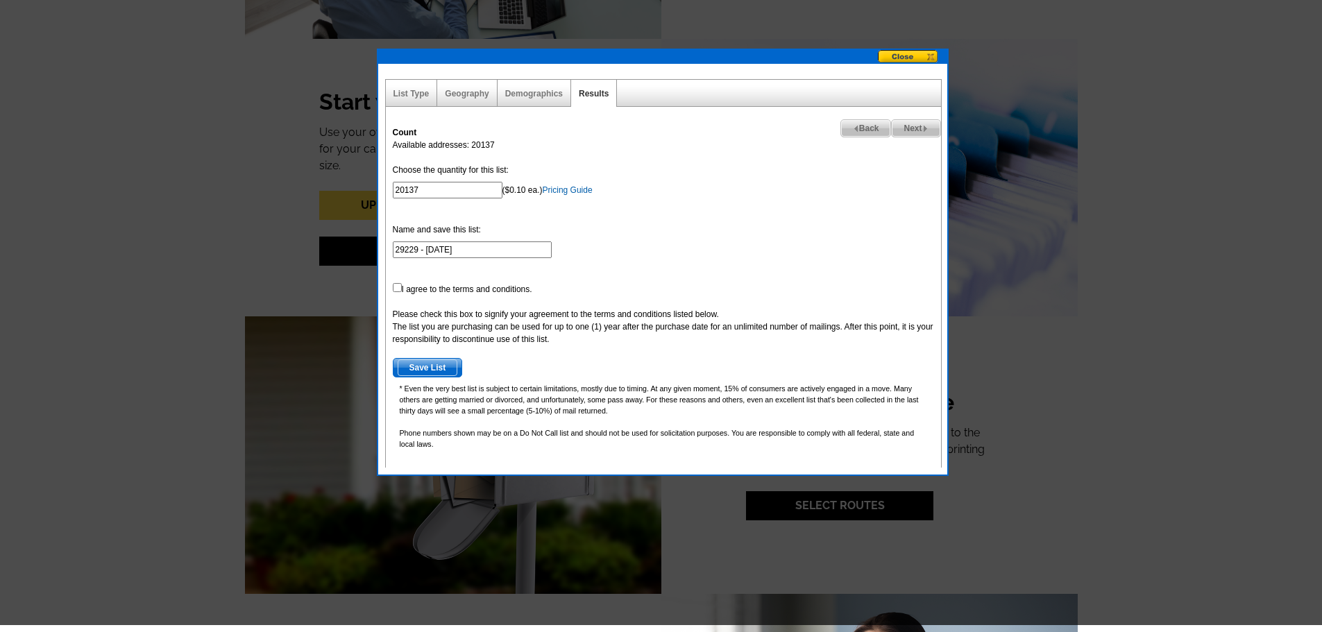
scroll to position [1527, 0]
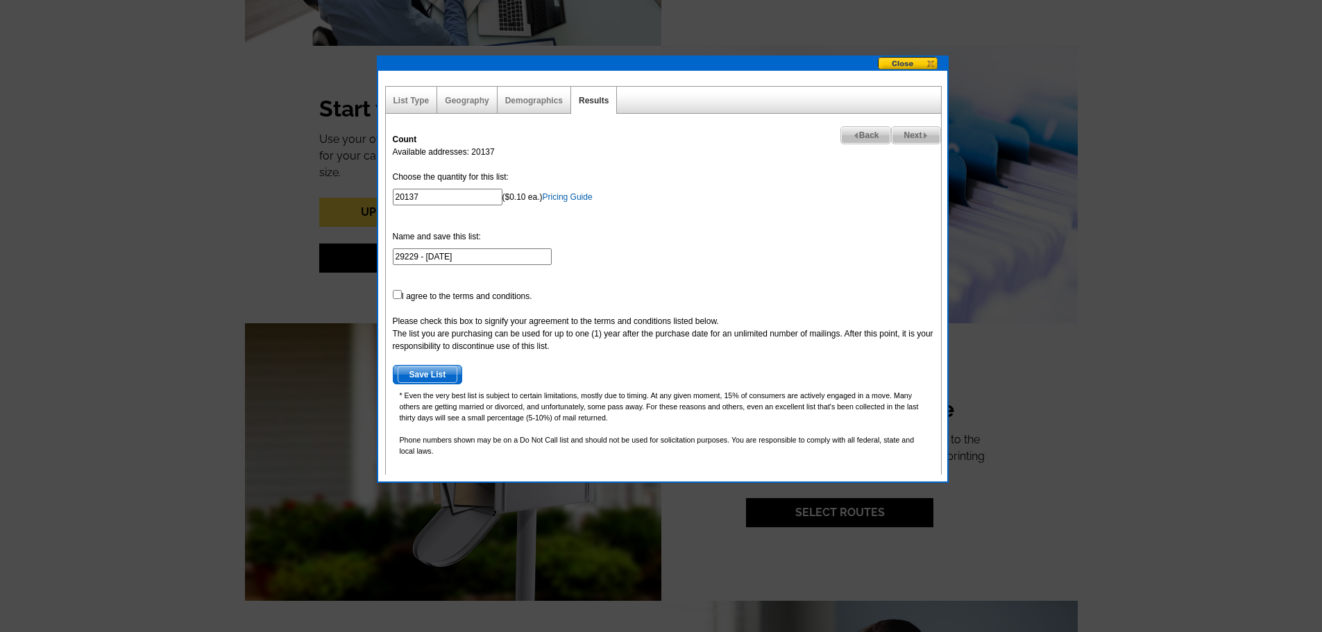
click at [394, 294] on input "checkbox" at bounding box center [397, 294] width 9 height 9
checkbox input "true"
click at [557, 196] on link "Pricing Guide" at bounding box center [568, 197] width 50 height 10
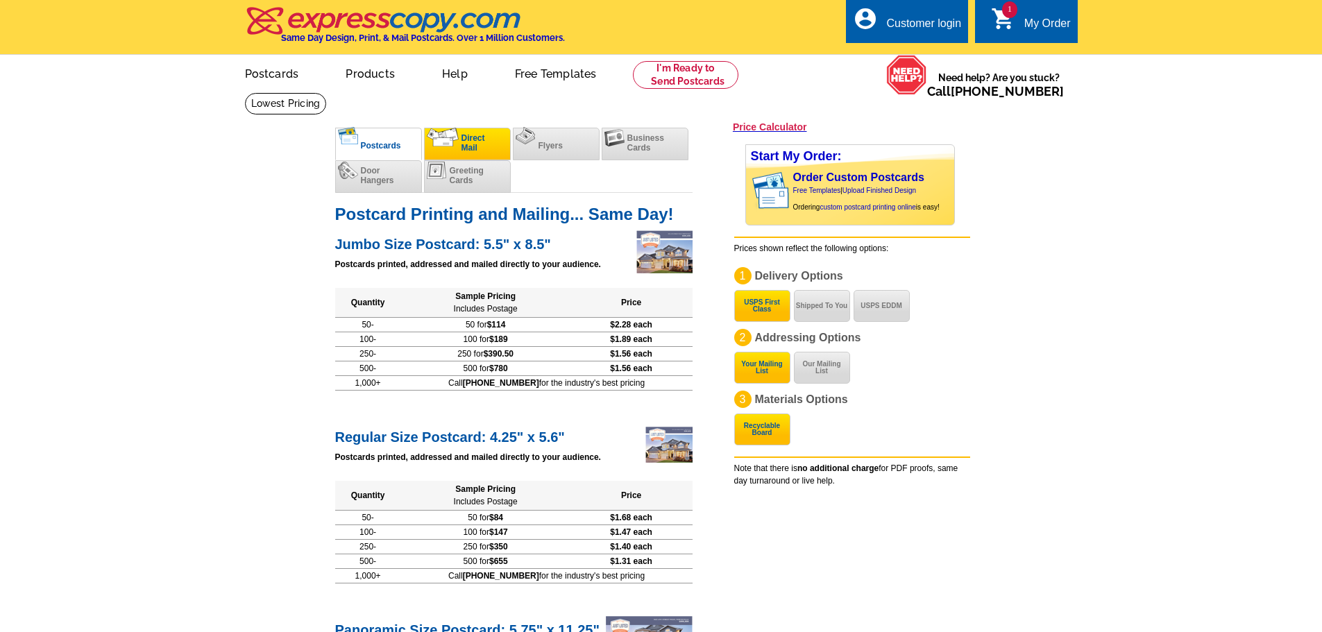
click at [459, 141] on li "Direct Mail" at bounding box center [467, 144] width 87 height 33
